Goal: Task Accomplishment & Management: Manage account settings

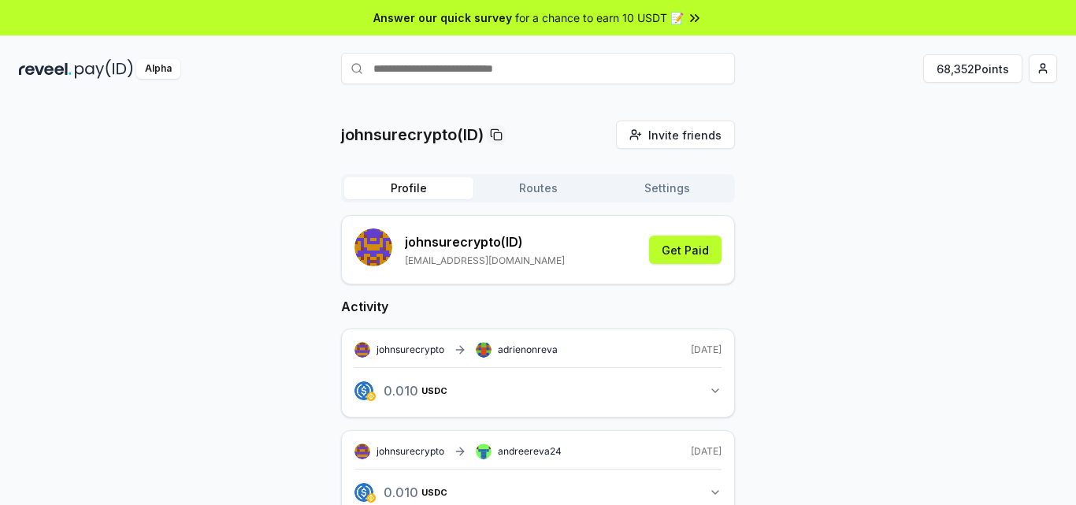
click at [872, 229] on div "johnsurecrypto(ID) Invite friends Invite Profile Routes Settings johnsurecrypto…" at bounding box center [538, 433] width 1038 height 627
click at [976, 71] on button "68,352 Points" at bounding box center [972, 68] width 99 height 28
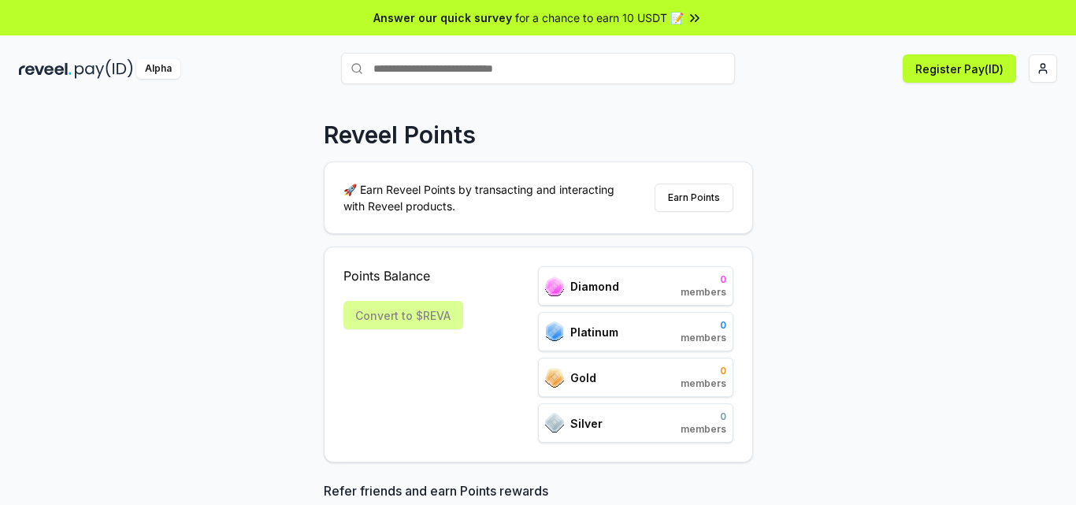
click at [388, 321] on div "Convert to $REVA" at bounding box center [403, 315] width 120 height 28
